Goal: Find specific page/section: Find specific page/section

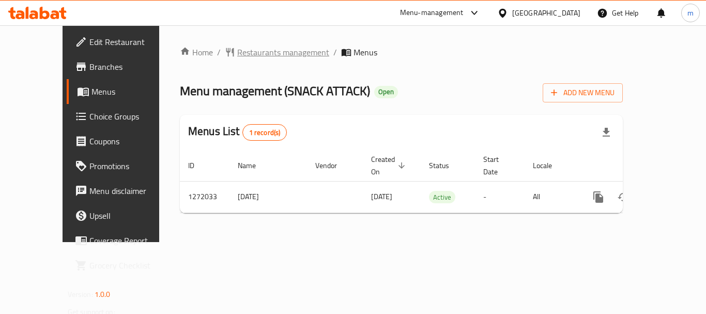
click at [240, 57] on span "Restaurants management" at bounding box center [283, 52] width 92 height 12
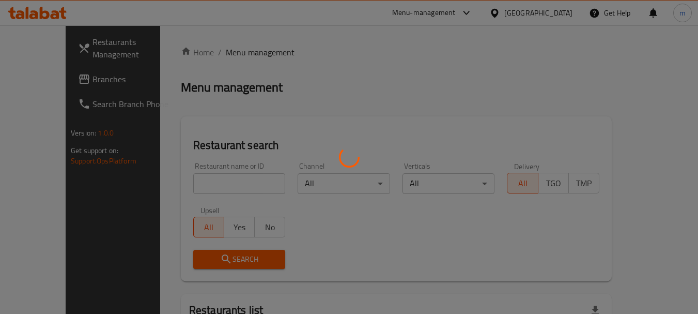
click at [222, 183] on div at bounding box center [349, 157] width 698 height 314
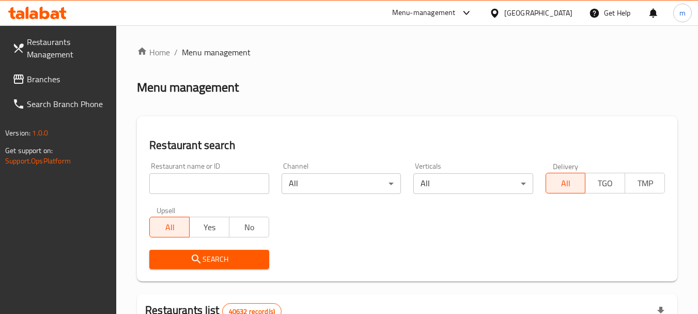
click at [222, 183] on input "search" at bounding box center [208, 183] width 119 height 21
paste input "690082"
type input "690082"
click at [203, 258] on span "Search" at bounding box center [209, 259] width 103 height 13
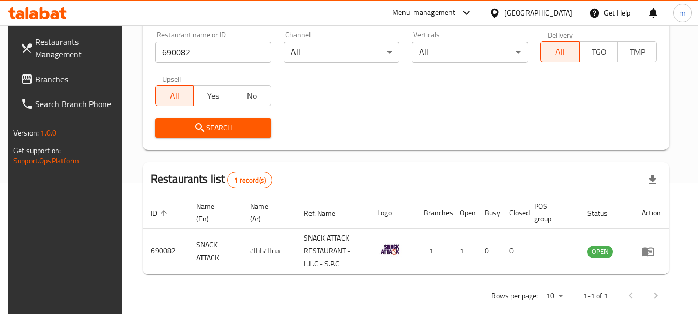
scroll to position [147, 0]
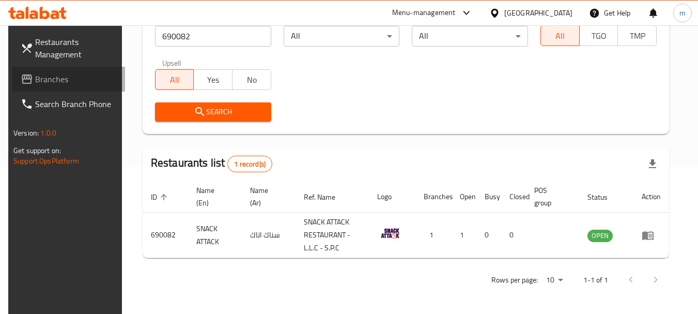
click at [54, 73] on span "Branches" at bounding box center [76, 79] width 82 height 12
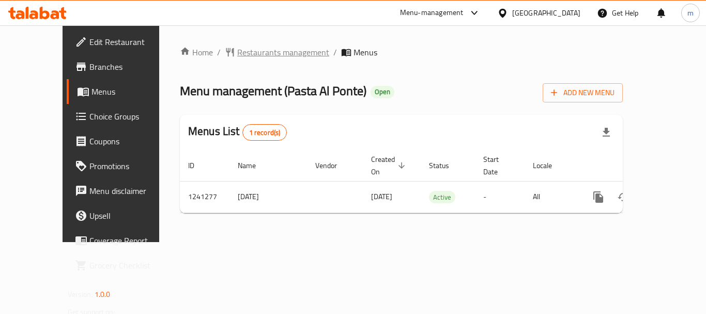
click at [242, 51] on span "Restaurants management" at bounding box center [283, 52] width 92 height 12
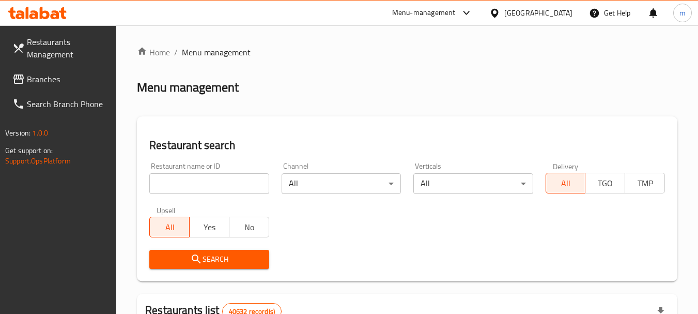
click at [216, 182] on input "search" at bounding box center [208, 183] width 119 height 21
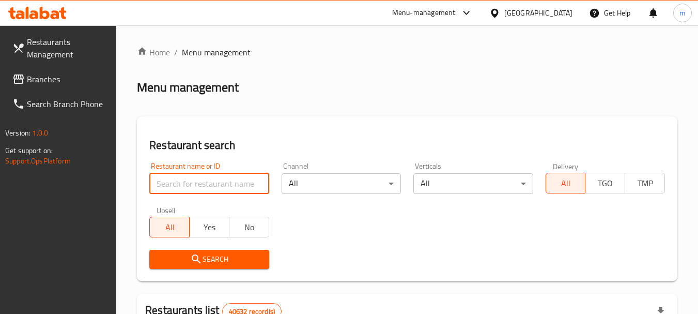
paste input "680633"
type input "680633"
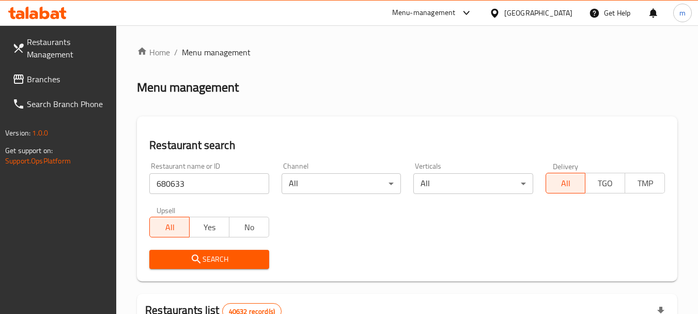
click at [225, 256] on span "Search" at bounding box center [209, 259] width 103 height 13
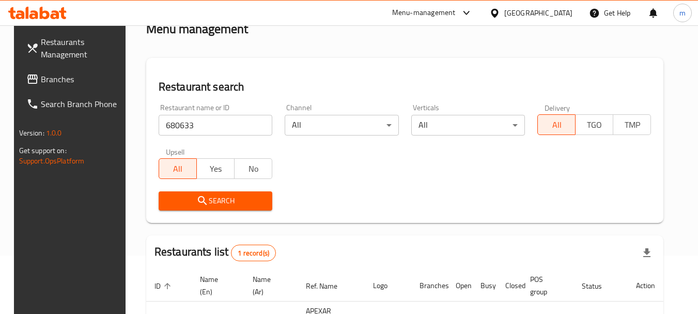
scroll to position [147, 0]
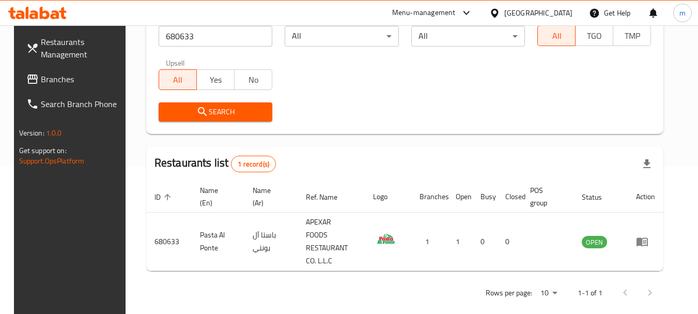
click at [26, 82] on icon at bounding box center [32, 79] width 12 height 12
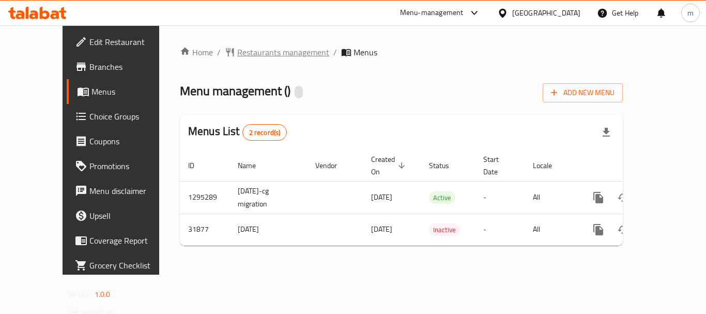
click at [239, 51] on span "Restaurants management" at bounding box center [283, 52] width 92 height 12
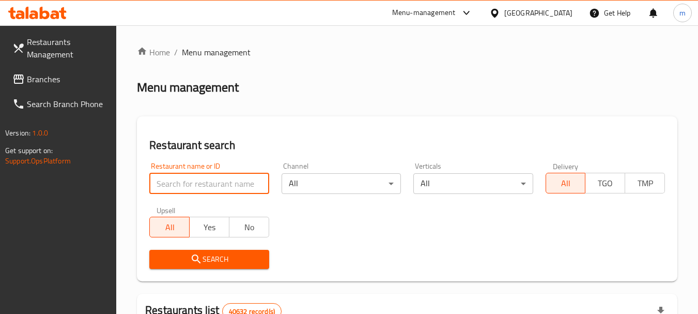
click at [201, 185] on input "search" at bounding box center [208, 183] width 119 height 21
paste input "16325"
type input "16325"
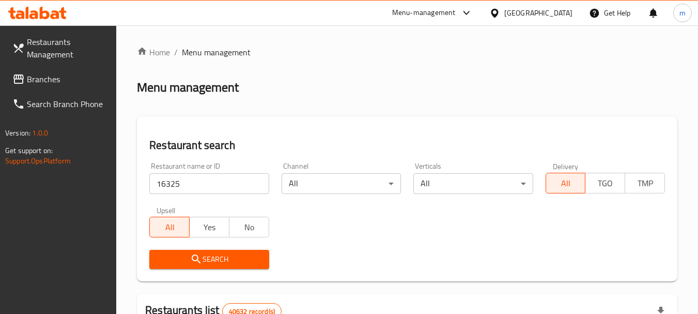
click at [210, 250] on button "Search" at bounding box center [208, 259] width 119 height 19
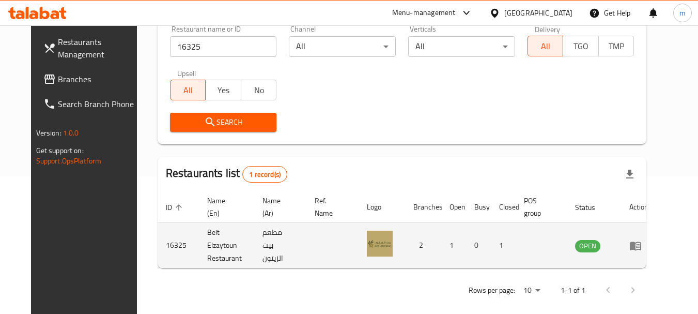
scroll to position [139, 0]
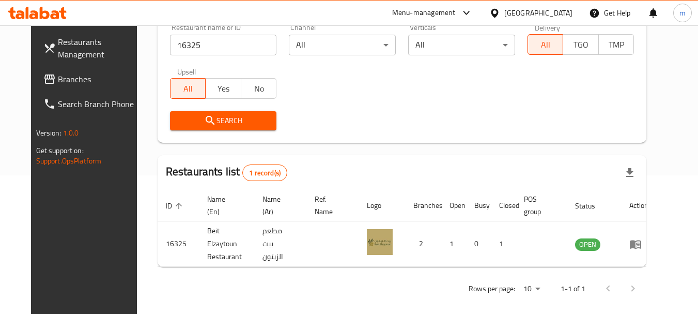
click at [58, 75] on span "Branches" at bounding box center [99, 79] width 82 height 12
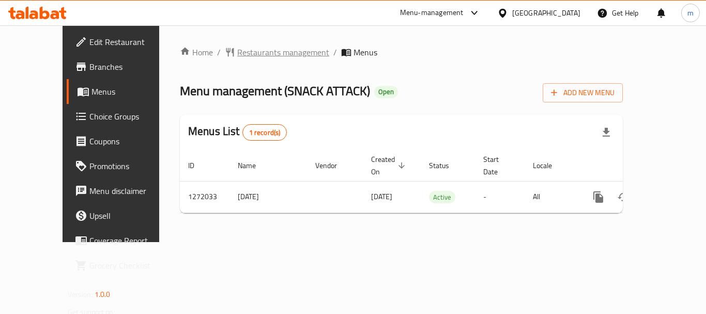
click at [237, 57] on span "Restaurants management" at bounding box center [283, 52] width 92 height 12
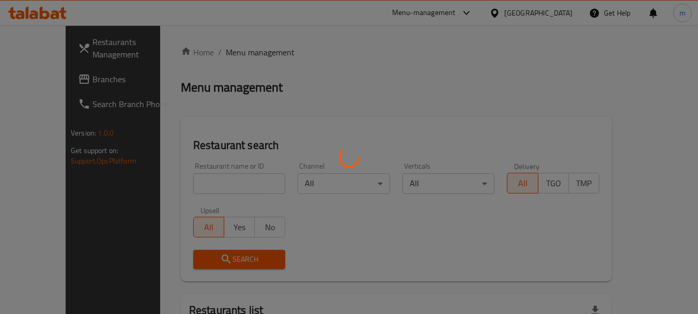
click at [212, 181] on div at bounding box center [349, 157] width 698 height 314
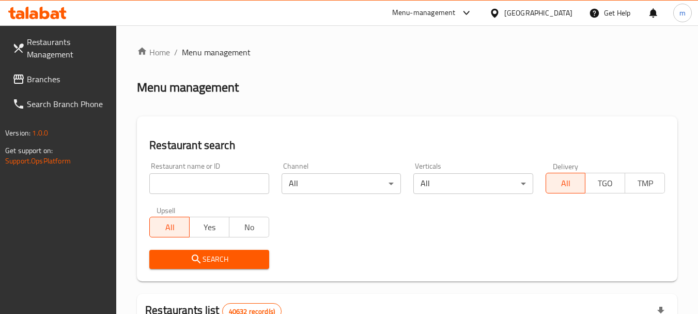
click at [204, 183] on input "search" at bounding box center [208, 183] width 119 height 21
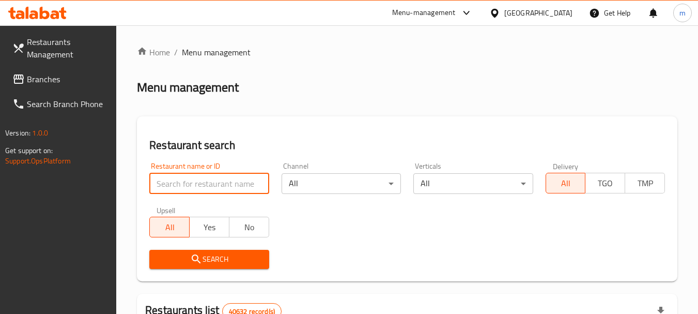
paste input "690082"
type input "690082"
click button "Search" at bounding box center [208, 259] width 119 height 19
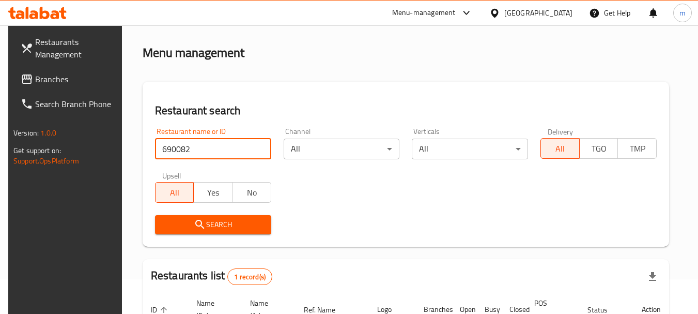
scroll to position [52, 0]
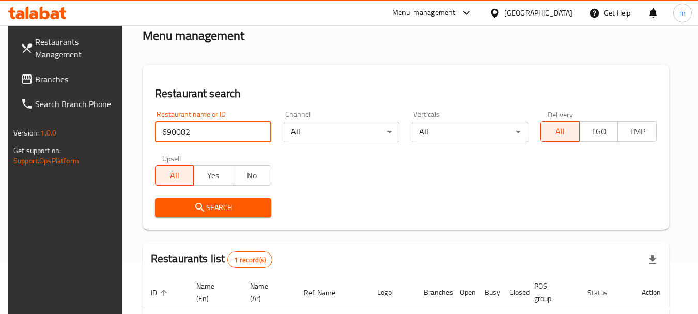
click at [211, 201] on span "Search" at bounding box center [213, 207] width 100 height 13
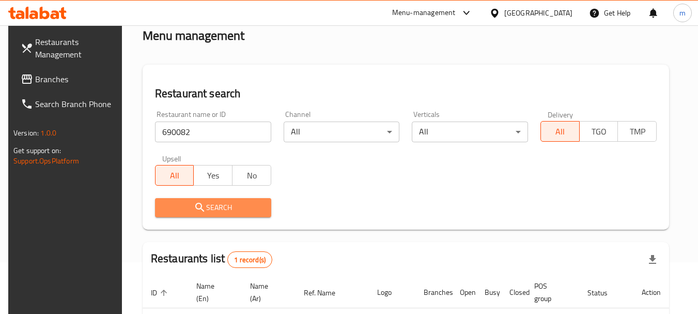
click at [181, 201] on span "Search" at bounding box center [213, 207] width 100 height 13
click at [440, 185] on div "Restaurant name or ID 690082 Restaurant name or ID Channel All ​ Verticals All …" at bounding box center [406, 163] width 514 height 119
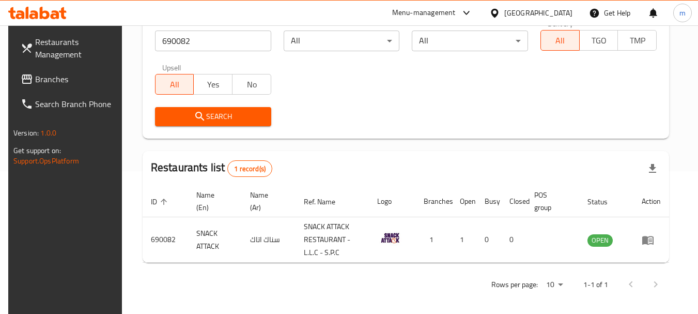
scroll to position [147, 0]
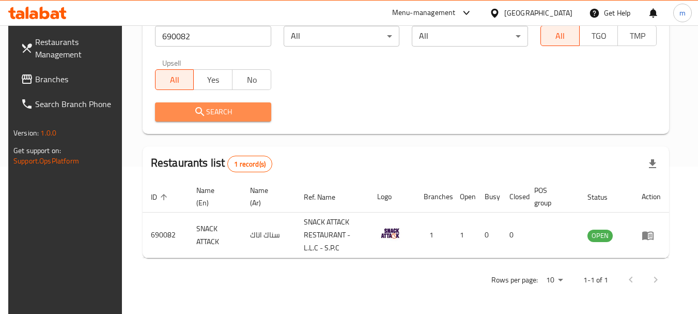
click at [202, 109] on icon "submit" at bounding box center [200, 111] width 12 height 12
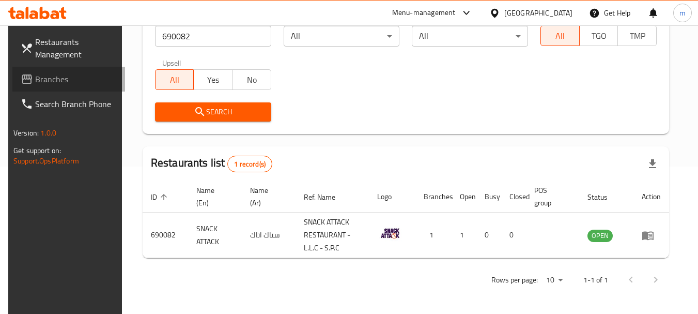
click at [42, 79] on span "Branches" at bounding box center [76, 79] width 82 height 12
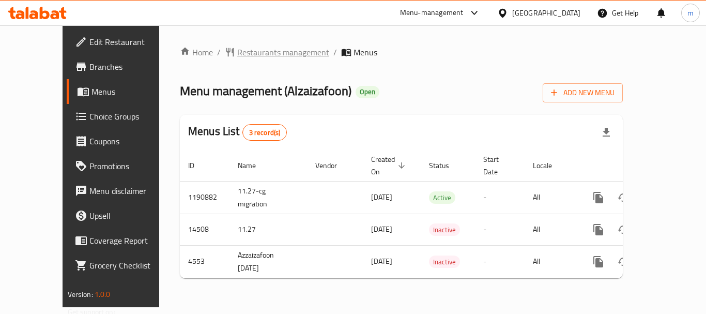
click at [237, 54] on span "Restaurants management" at bounding box center [283, 52] width 92 height 12
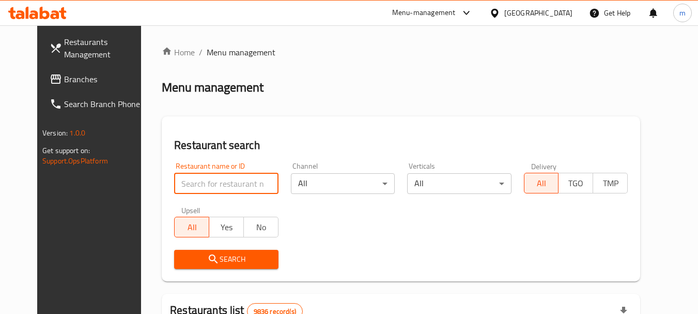
click at [210, 181] on input "search" at bounding box center [226, 183] width 104 height 21
paste input "2880"
type input "2880"
click at [217, 264] on span "Search" at bounding box center [225, 259] width 87 height 13
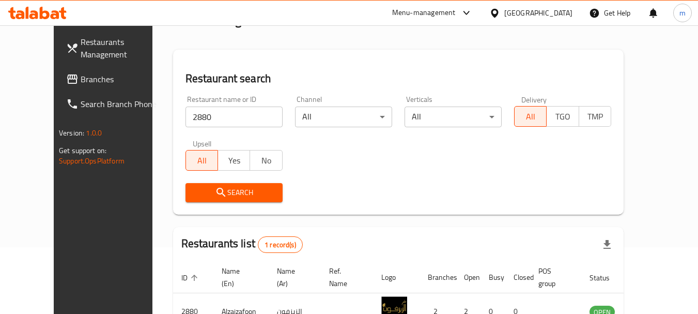
scroll to position [139, 0]
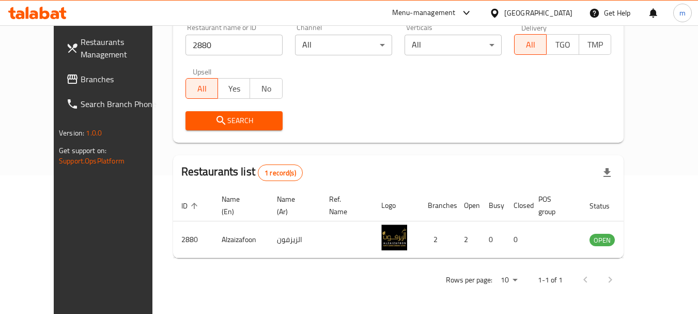
click at [81, 76] on span "Branches" at bounding box center [122, 79] width 82 height 12
